Goal: Task Accomplishment & Management: Manage account settings

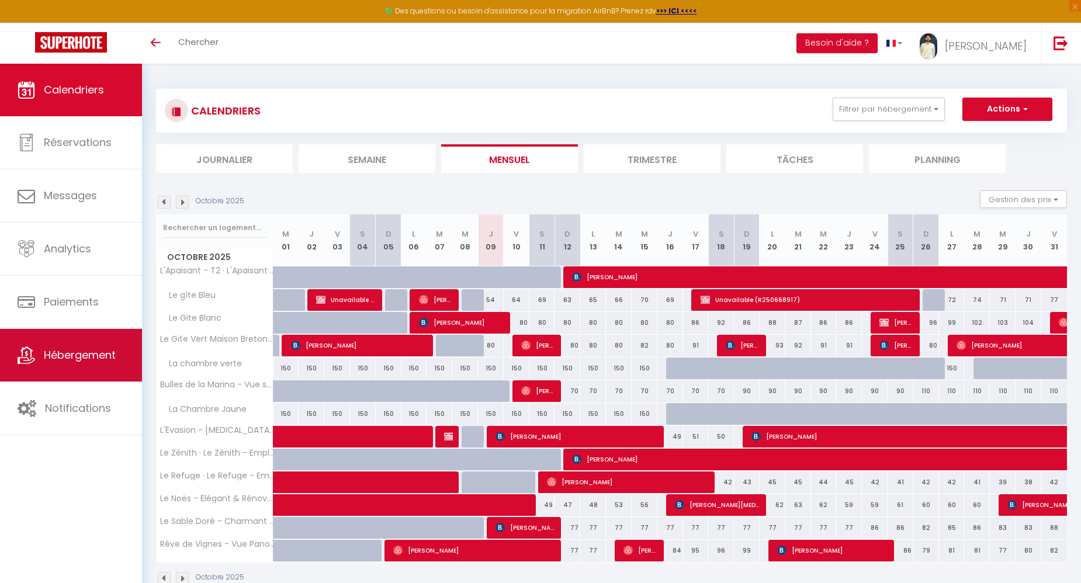
click at [83, 352] on span "Hébergement" at bounding box center [80, 355] width 72 height 15
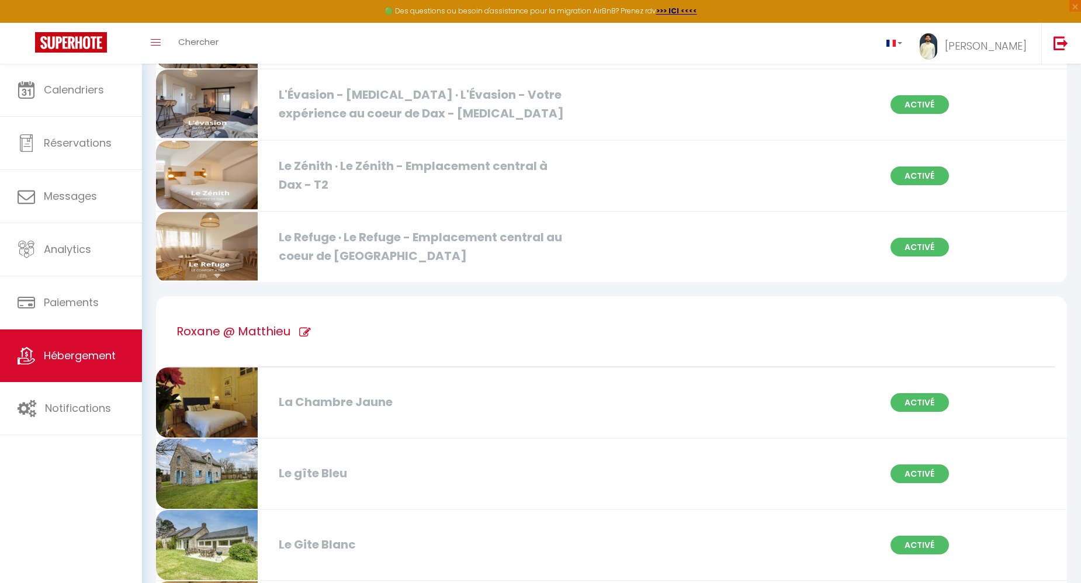
scroll to position [231, 0]
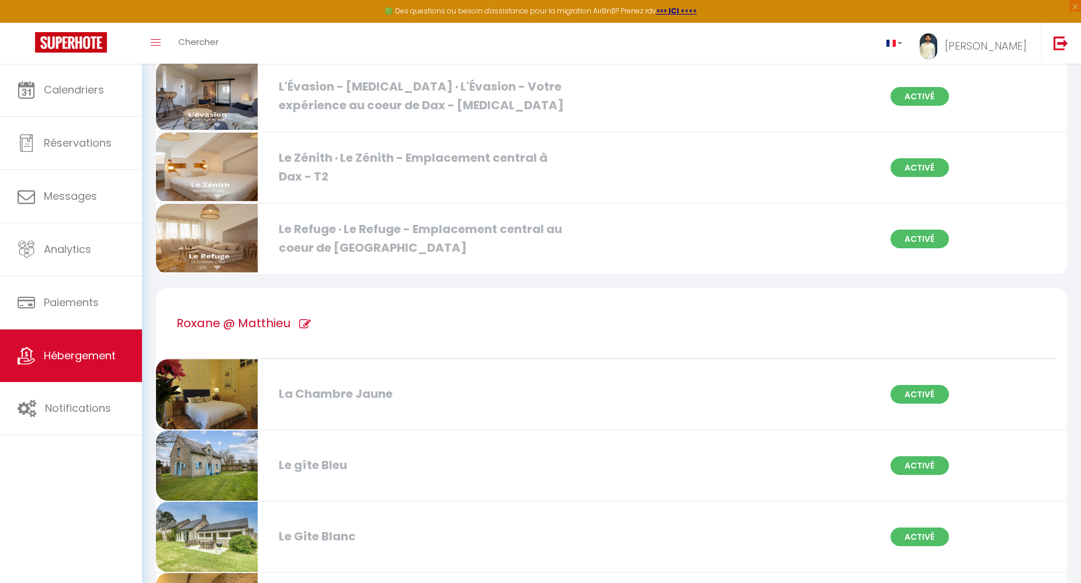
click at [349, 466] on div "Le gîte Bleu" at bounding box center [419, 465] width 293 height 18
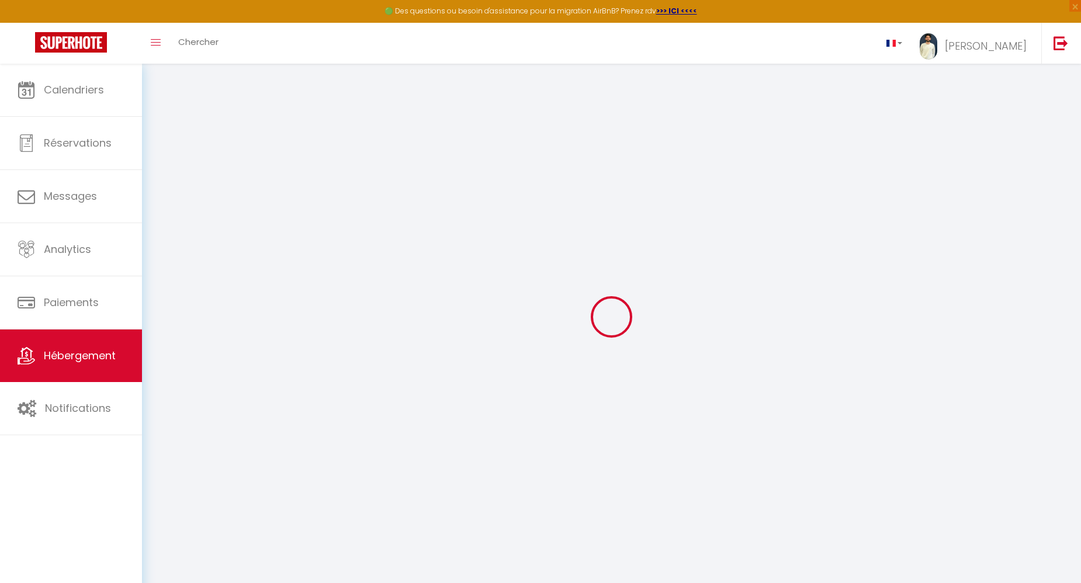
type input "Oups ! Les dates sélectionnées sont indisponibles."
type textarea "Malheureusement les dates sélectionnées sont indisponibles. Nous vous invitons …"
type input "47.4744203"
type input "-2.2189465"
checkbox input "true"
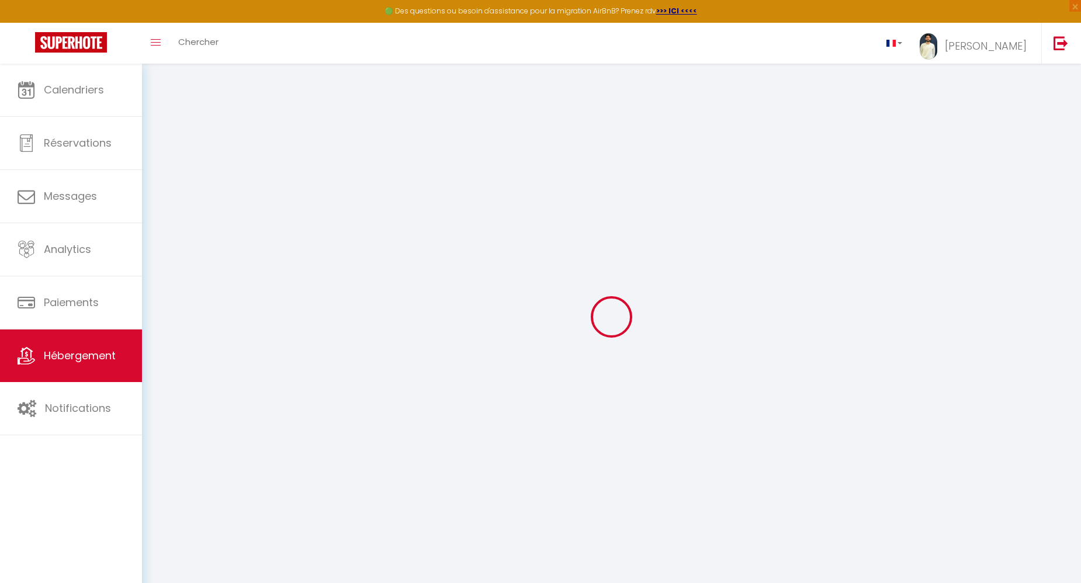
checkbox input "false"
select select
checkbox input "false"
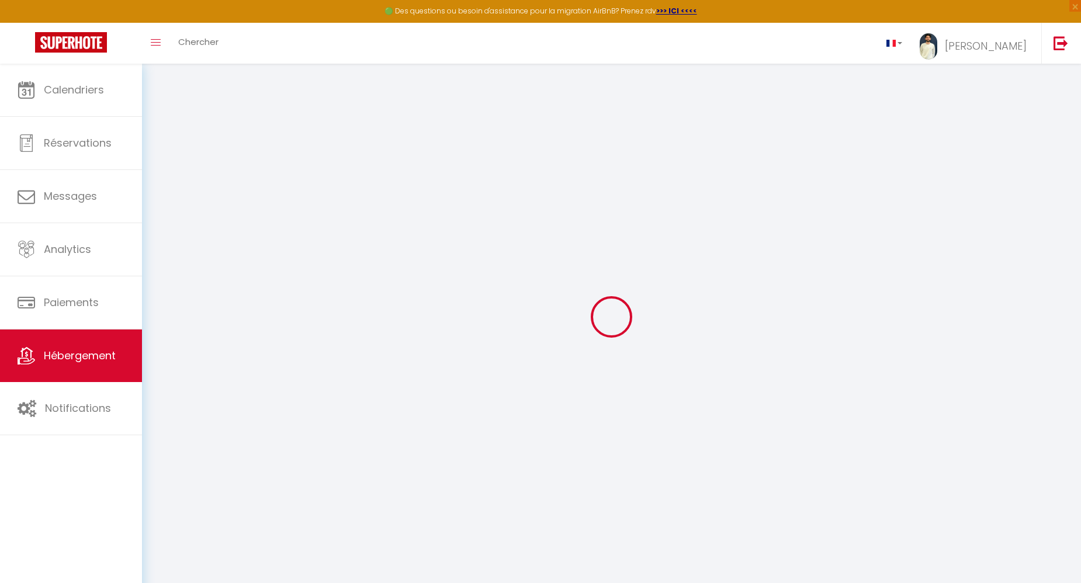
checkbox input "false"
select select
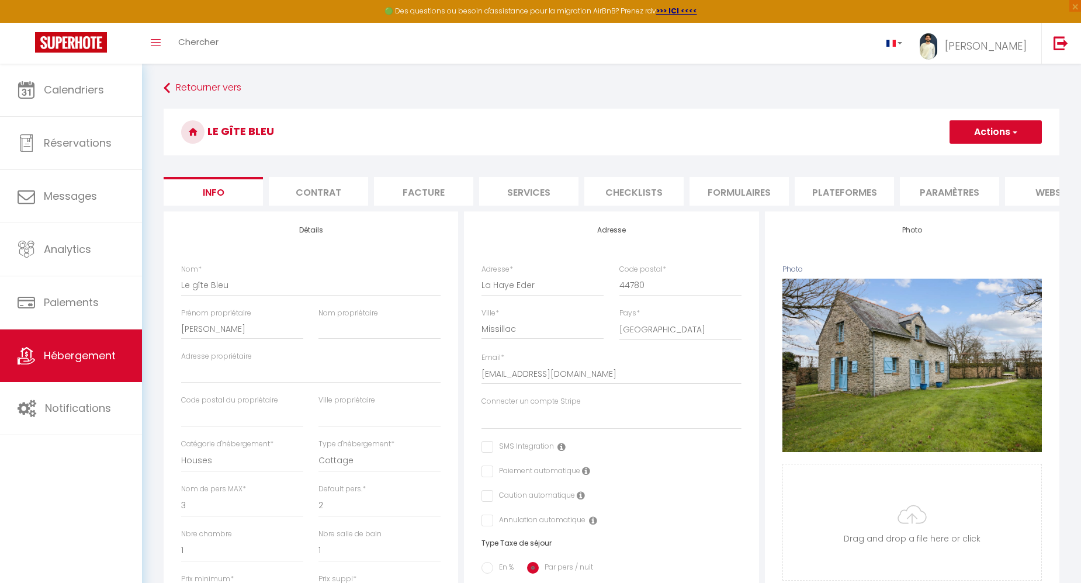
select select
checkbox input "false"
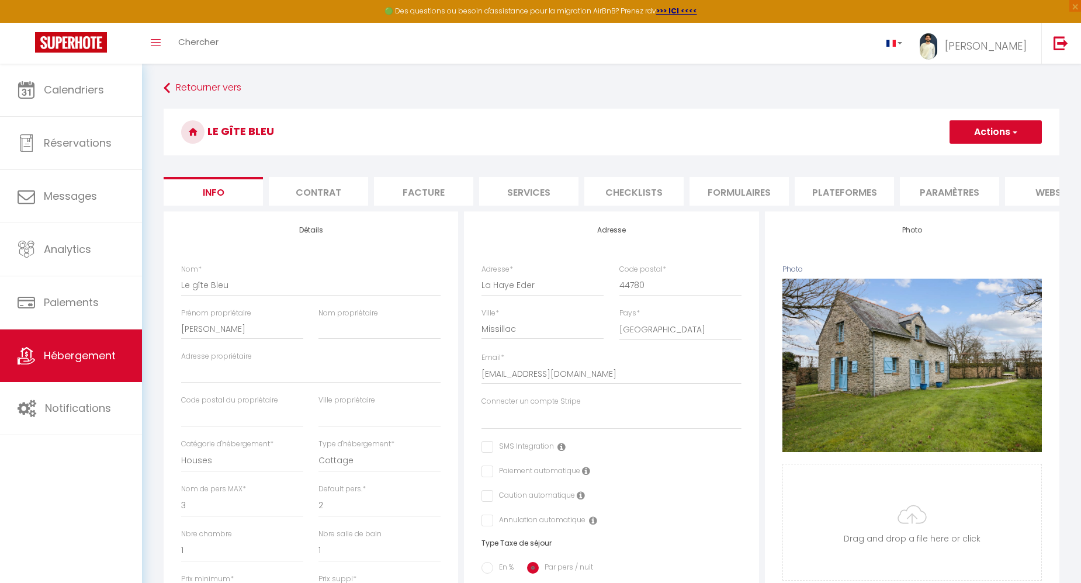
select select
click at [1023, 196] on li "website" at bounding box center [1054, 191] width 99 height 29
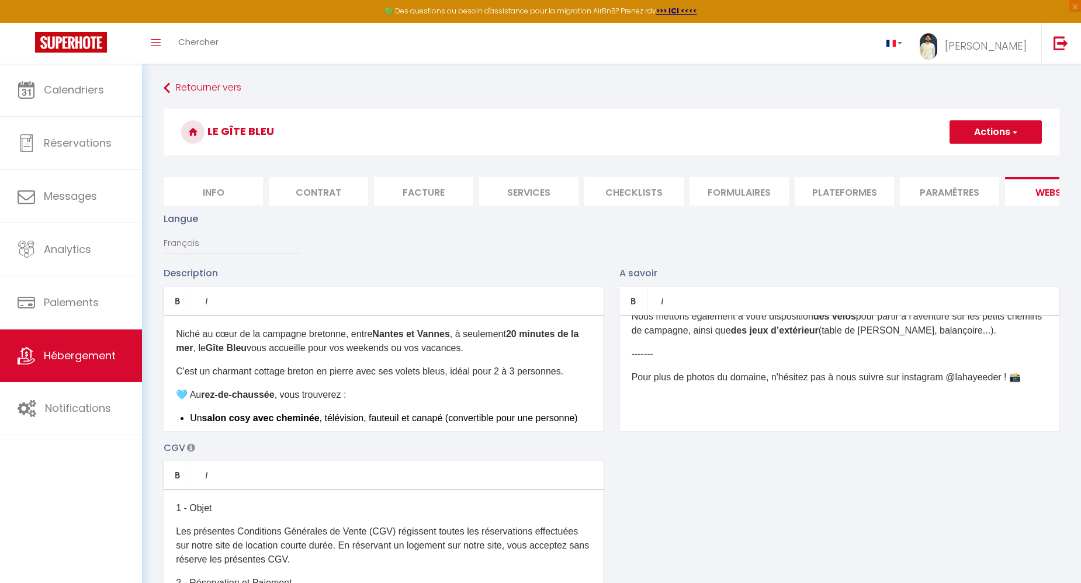
click at [220, 197] on li "Info" at bounding box center [213, 191] width 99 height 29
select select
checkbox input "false"
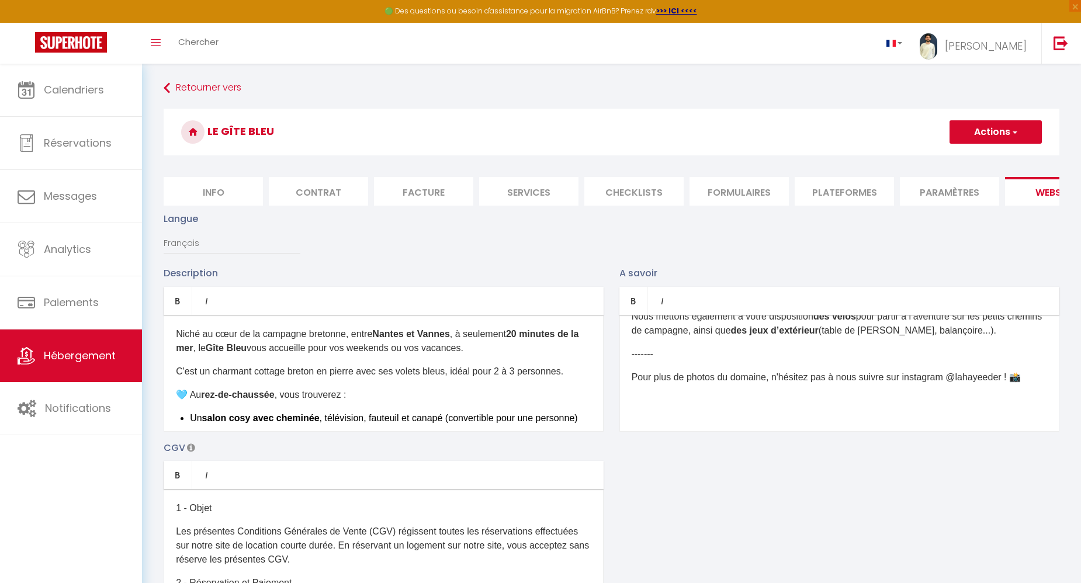
checkbox input "false"
select select
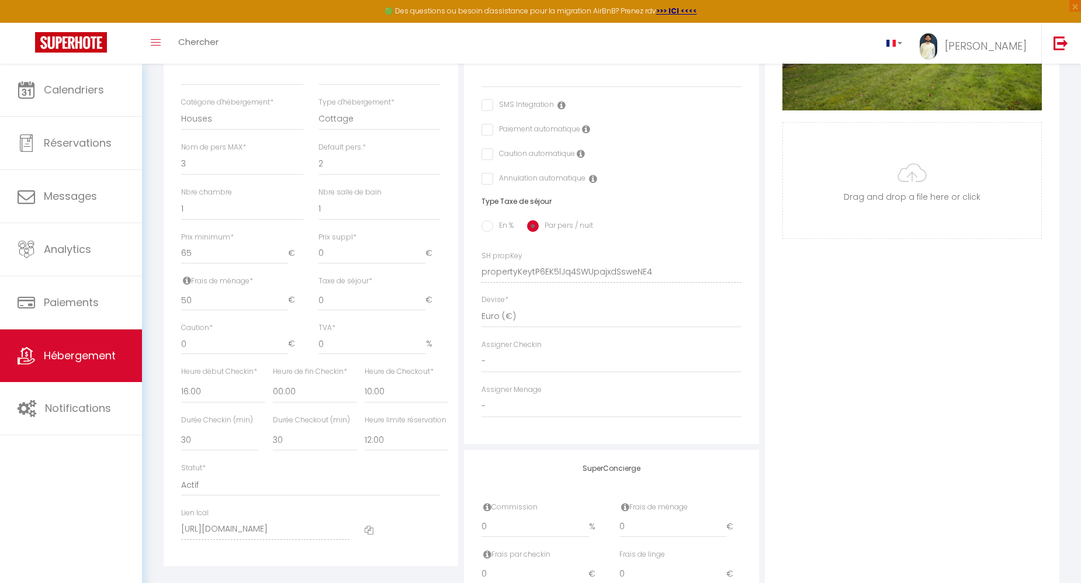
scroll to position [455, 0]
